Goal: Navigation & Orientation: Find specific page/section

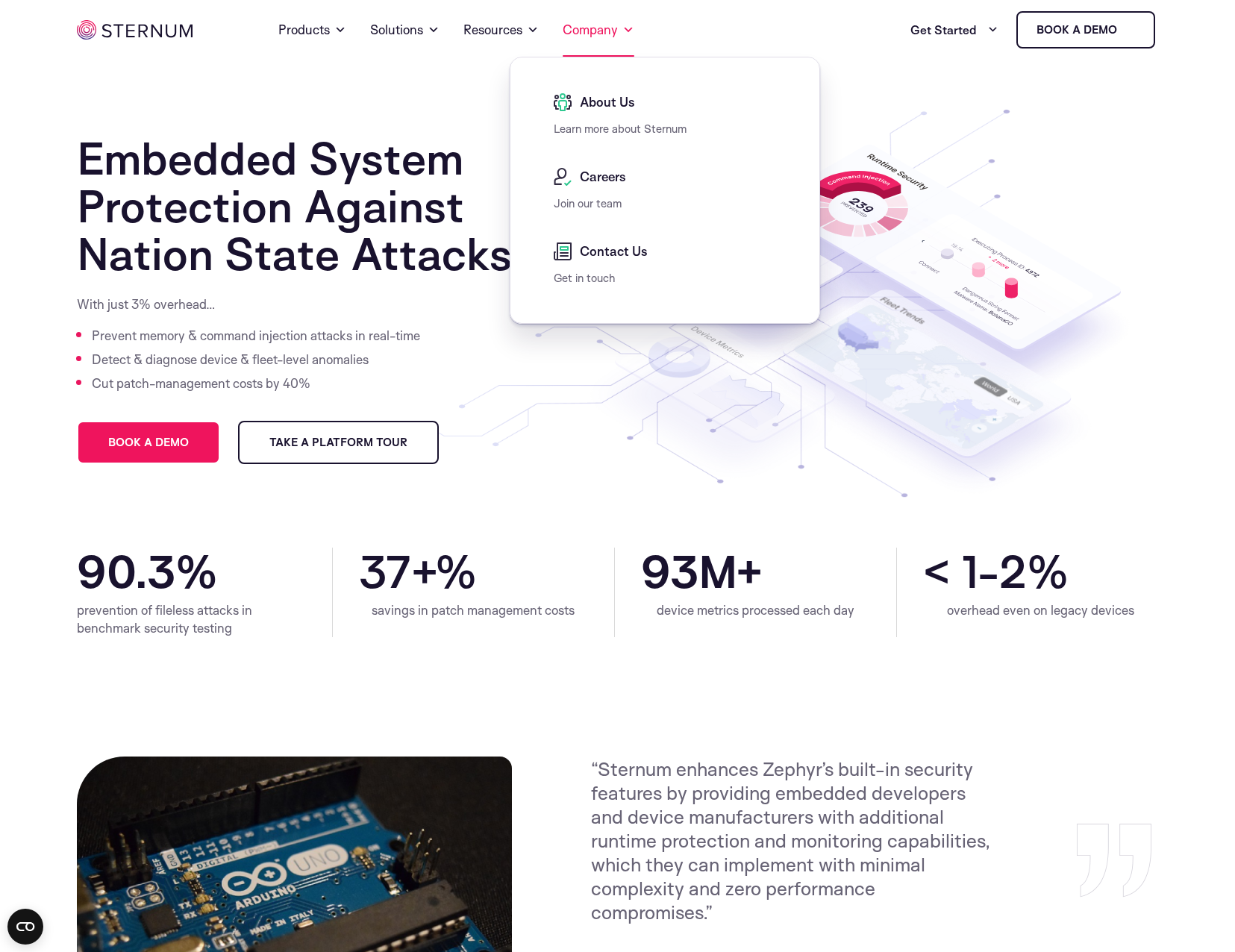
click at [611, 33] on link "Company" at bounding box center [599, 29] width 72 height 53
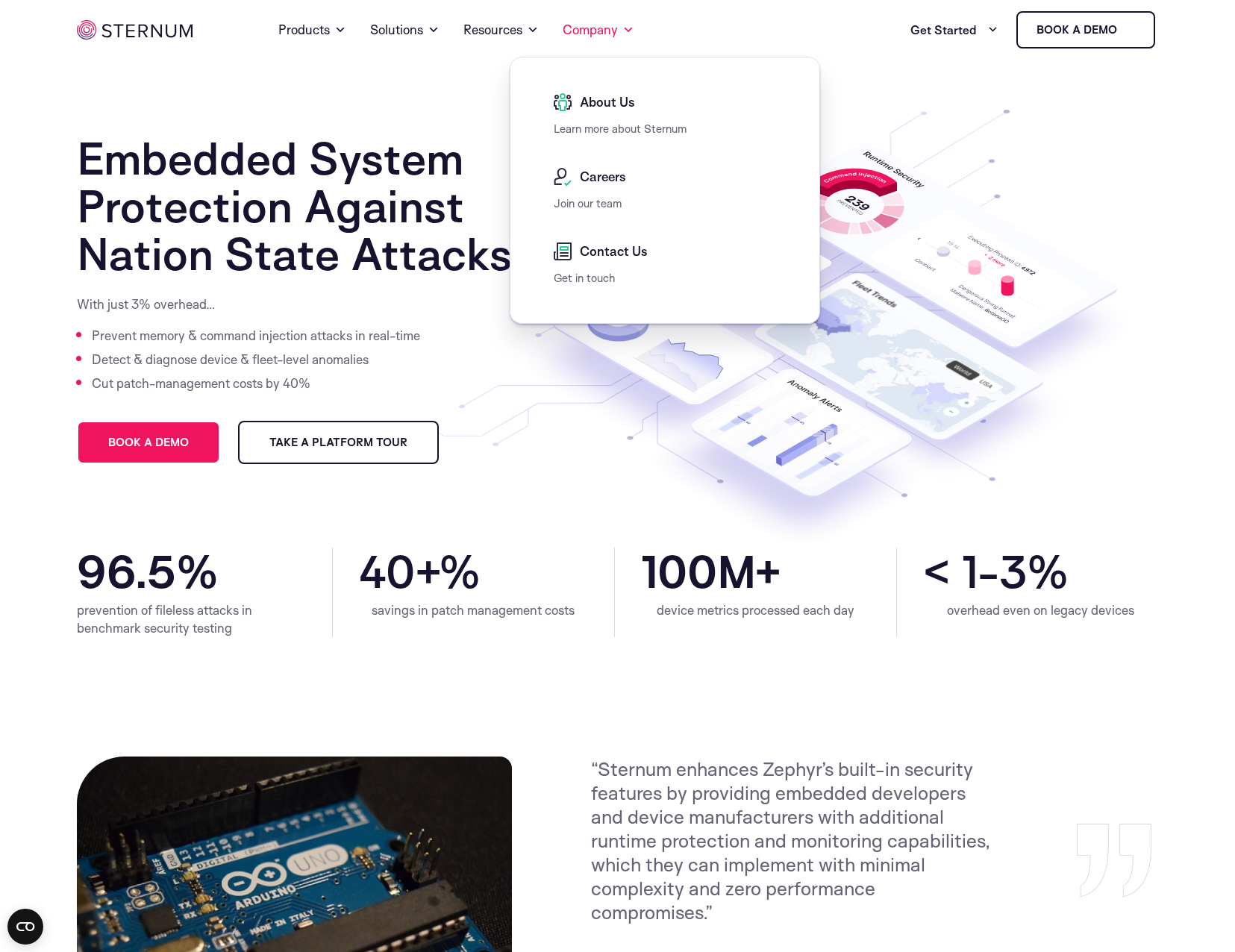
click at [604, 105] on span "About Us" at bounding box center [605, 101] width 59 height 17
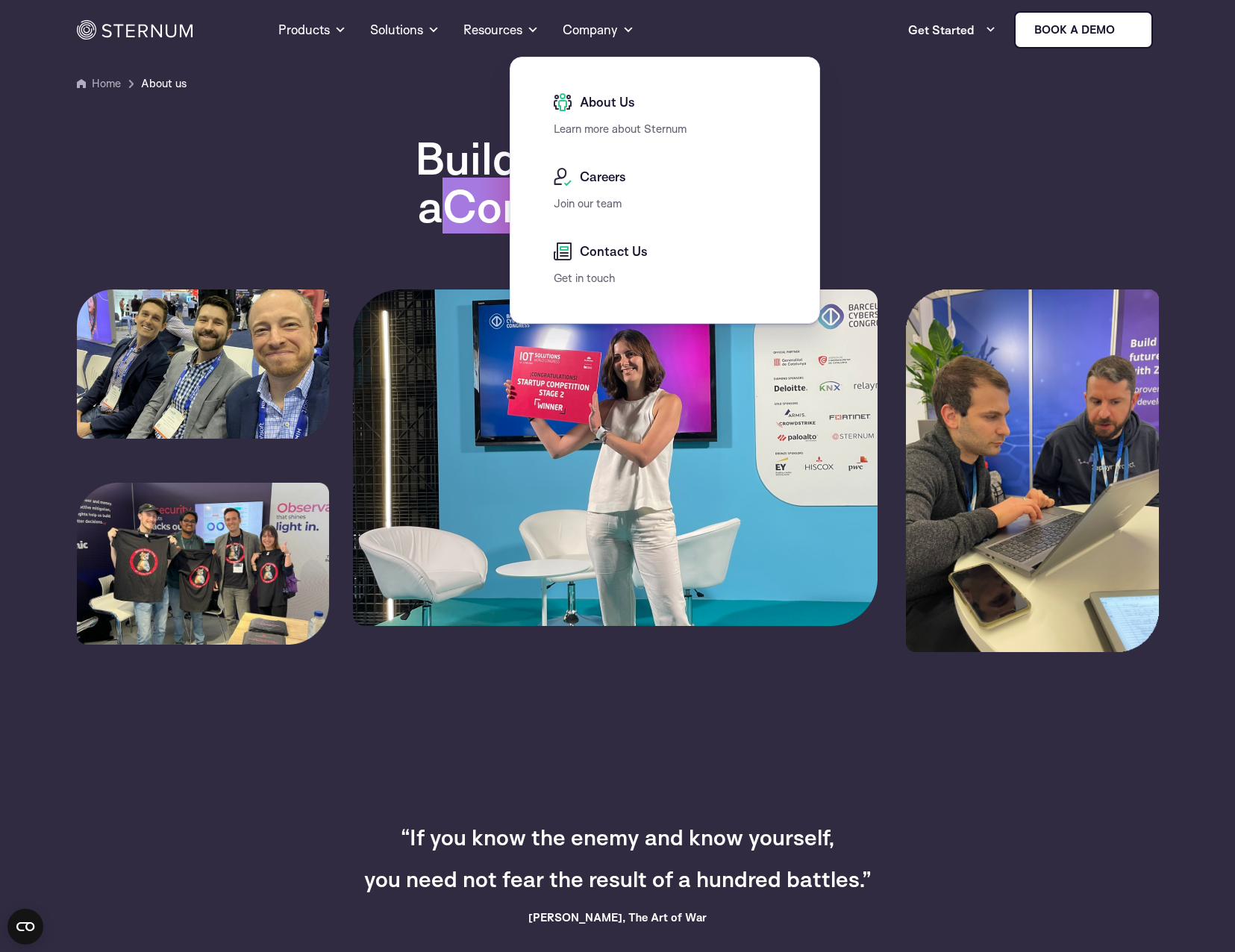
click at [600, 108] on span "About Us" at bounding box center [605, 101] width 59 height 17
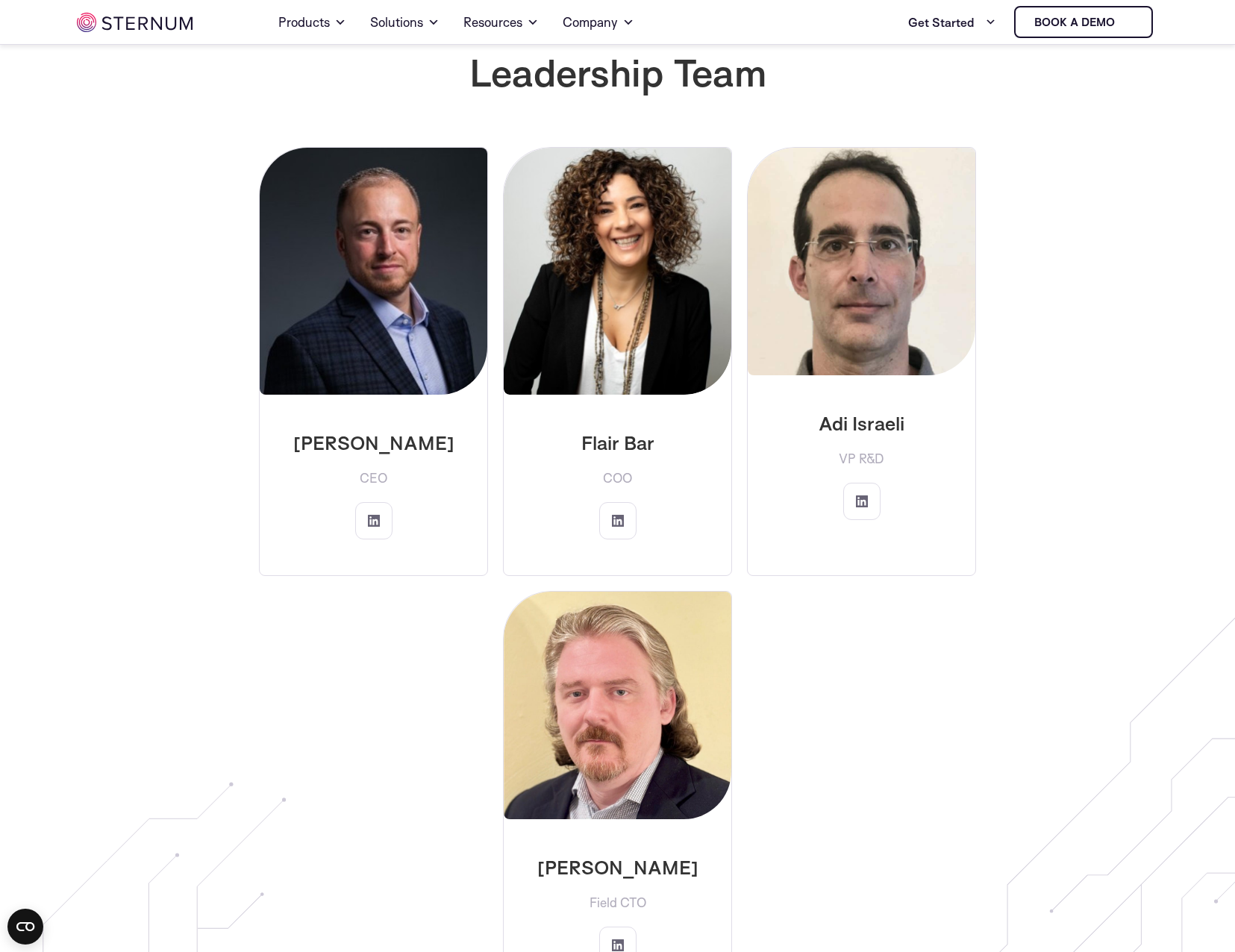
scroll to position [2379, 0]
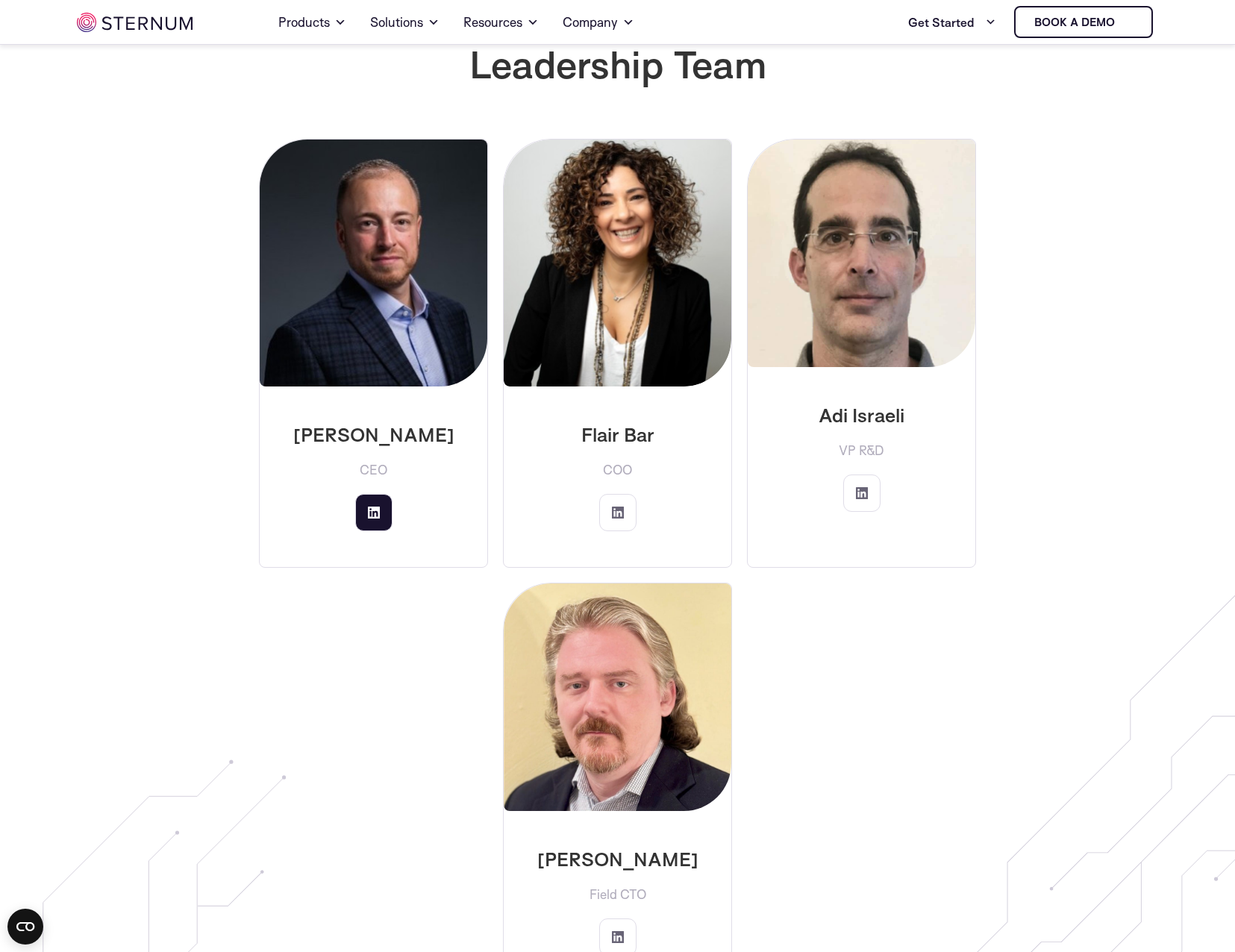
click at [369, 494] on link at bounding box center [373, 512] width 38 height 38
click at [622, 494] on link at bounding box center [617, 512] width 38 height 38
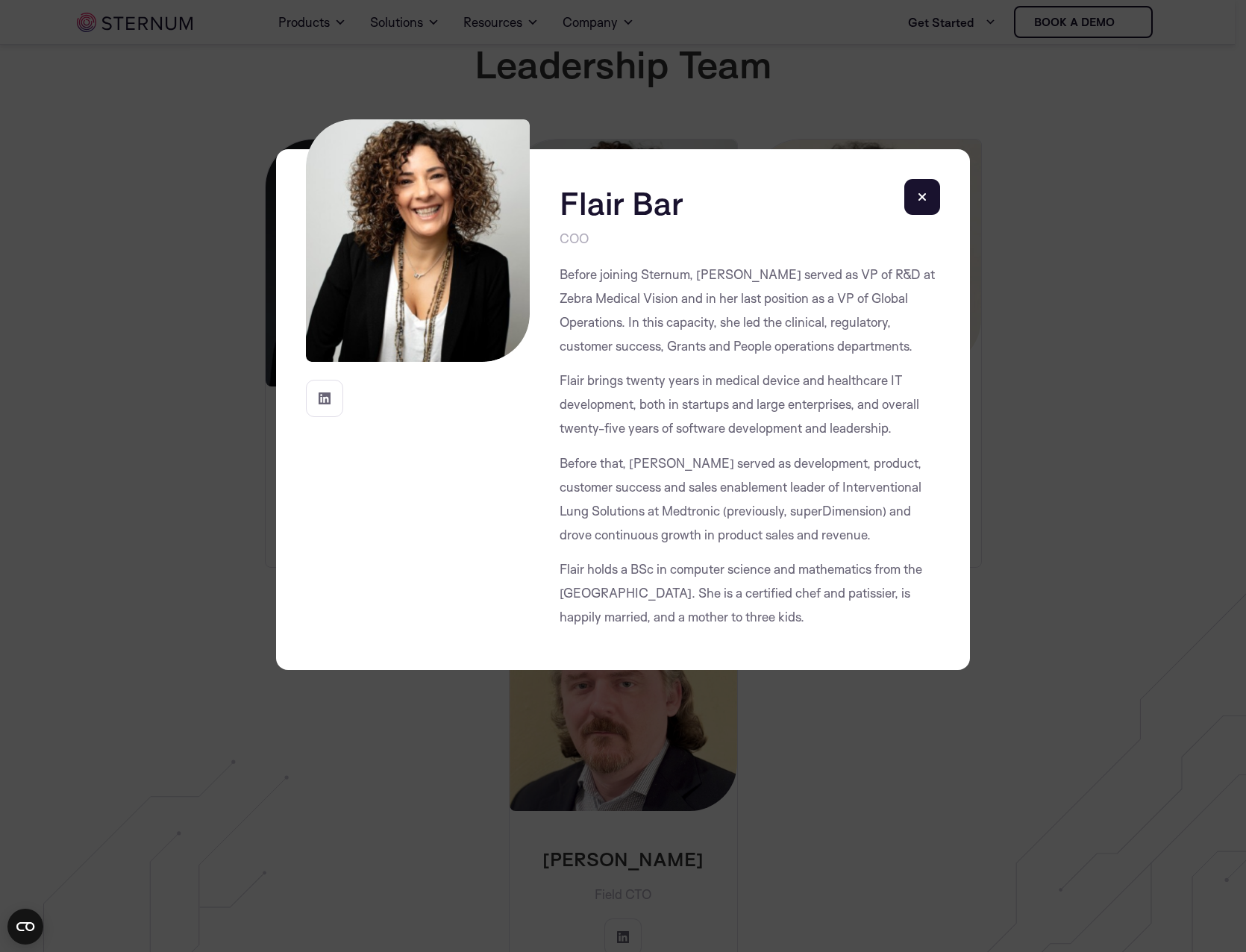
click at [913, 201] on rect at bounding box center [921, 197] width 36 height 36
